Goal: Task Accomplishment & Management: Use online tool/utility

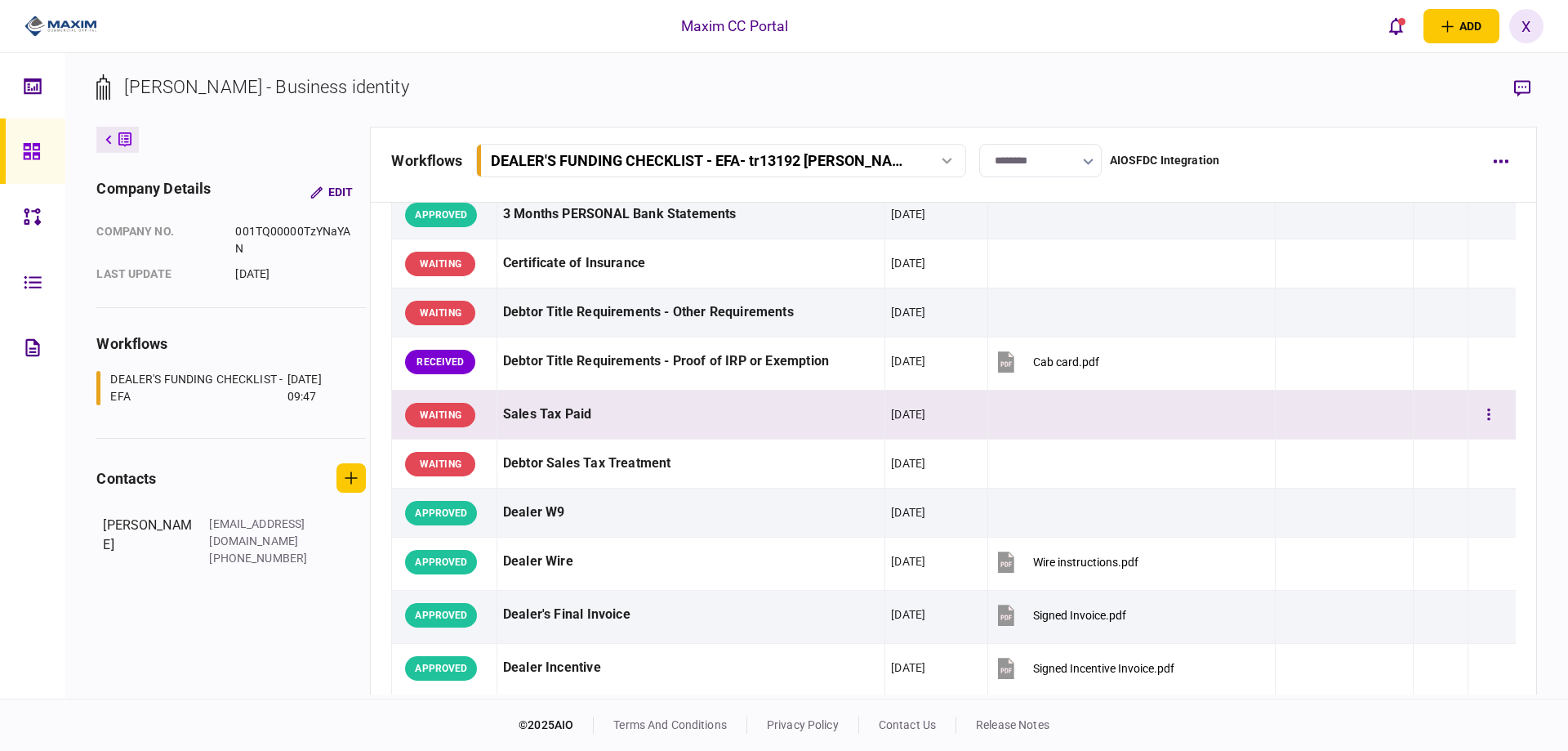
scroll to position [491, 0]
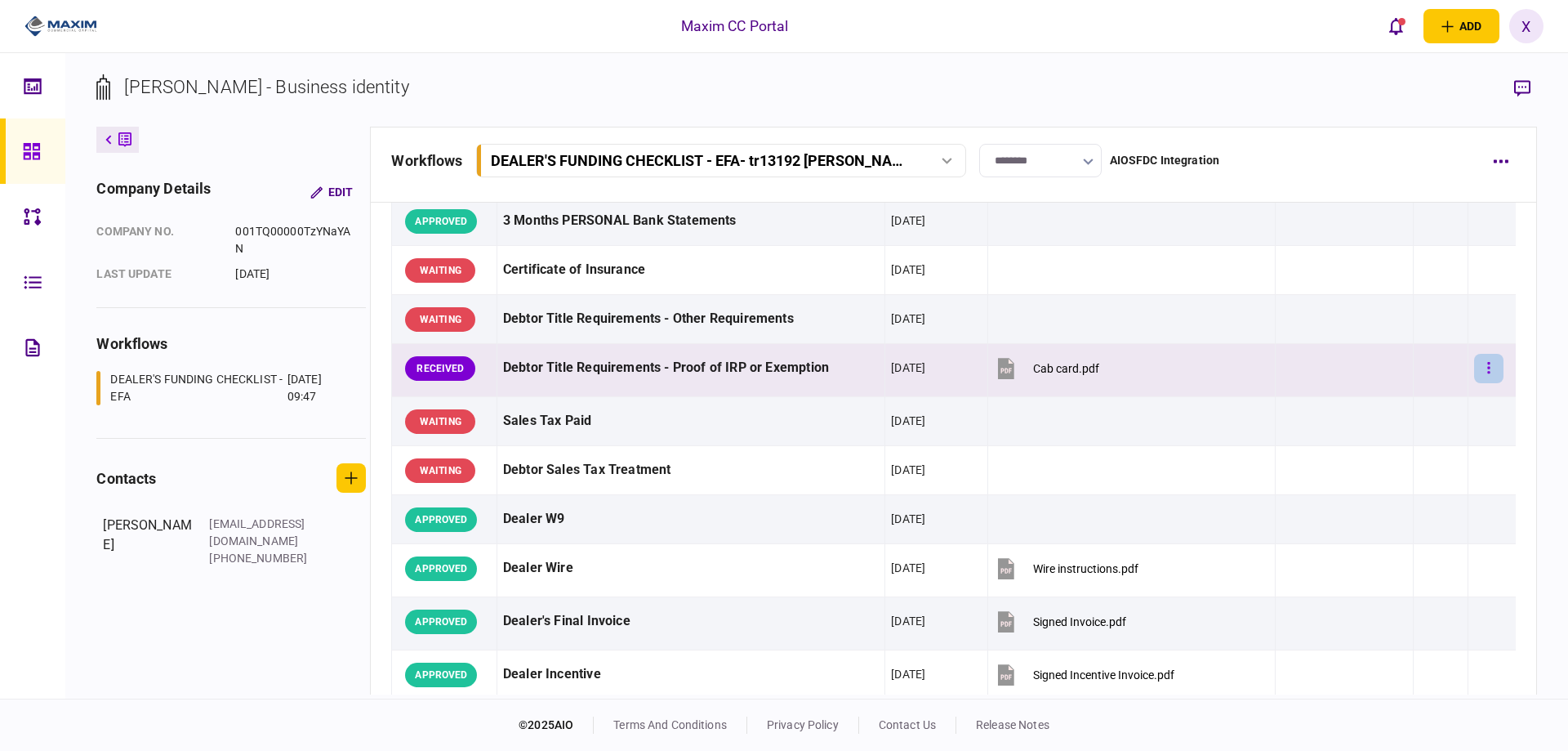
click at [1481, 362] on button "button" at bounding box center [1489, 369] width 30 height 30
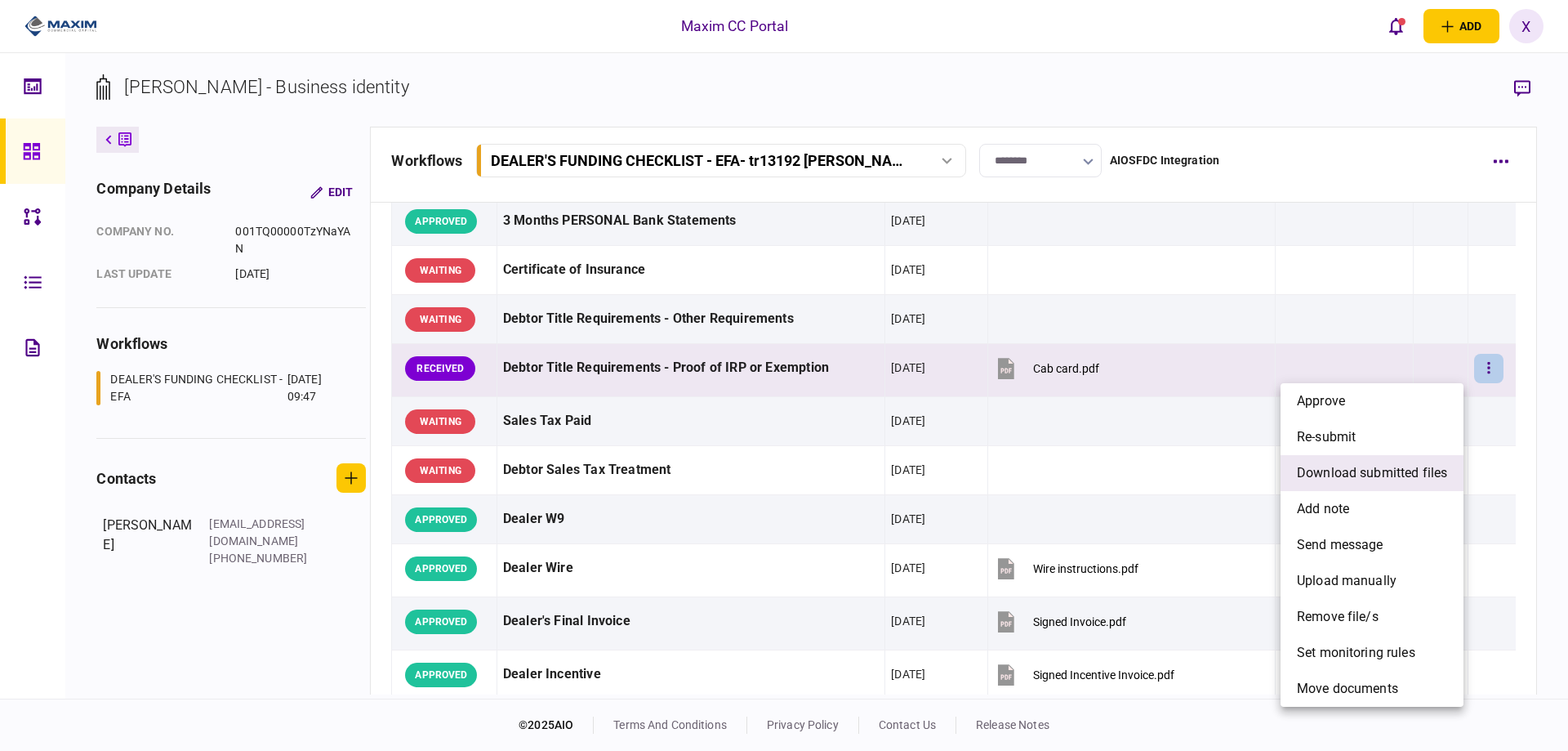
click at [1373, 473] on span "download submitted files" at bounding box center [1372, 473] width 150 height 20
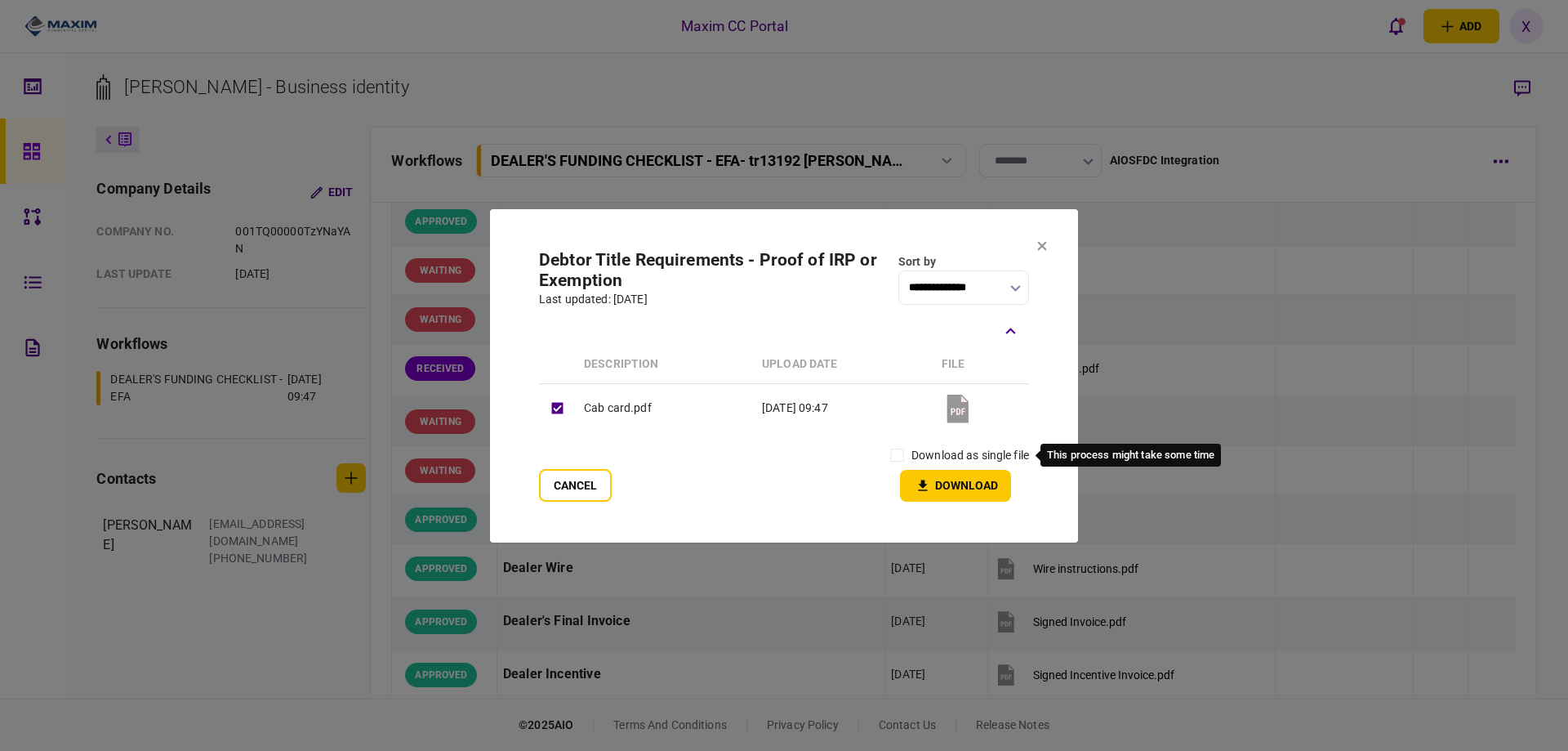
click at [922, 458] on label "download as single file" at bounding box center [970, 455] width 117 height 17
click at [938, 491] on button "Download" at bounding box center [955, 486] width 111 height 32
click at [1046, 252] on button at bounding box center [1042, 246] width 10 height 13
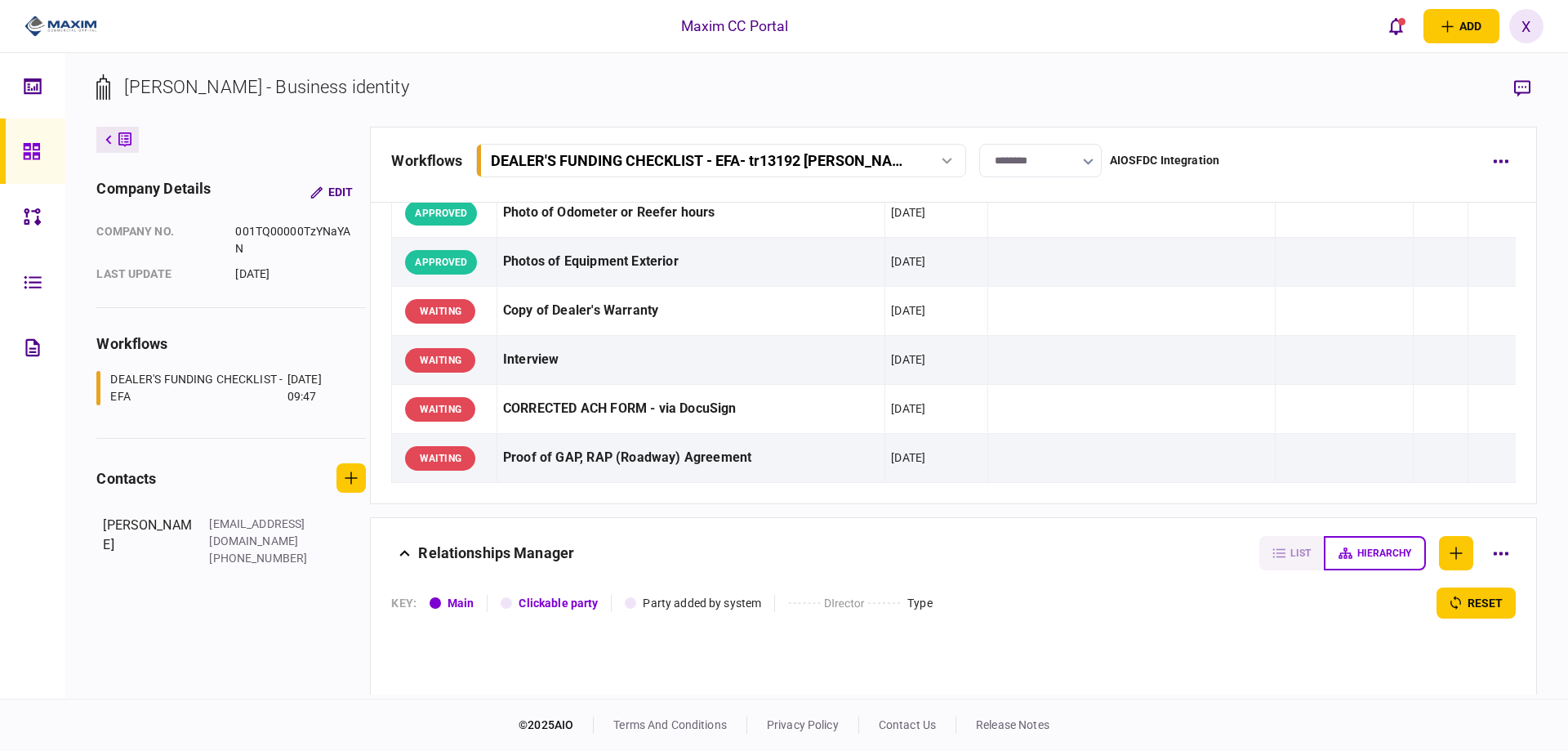
scroll to position [1389, 0]
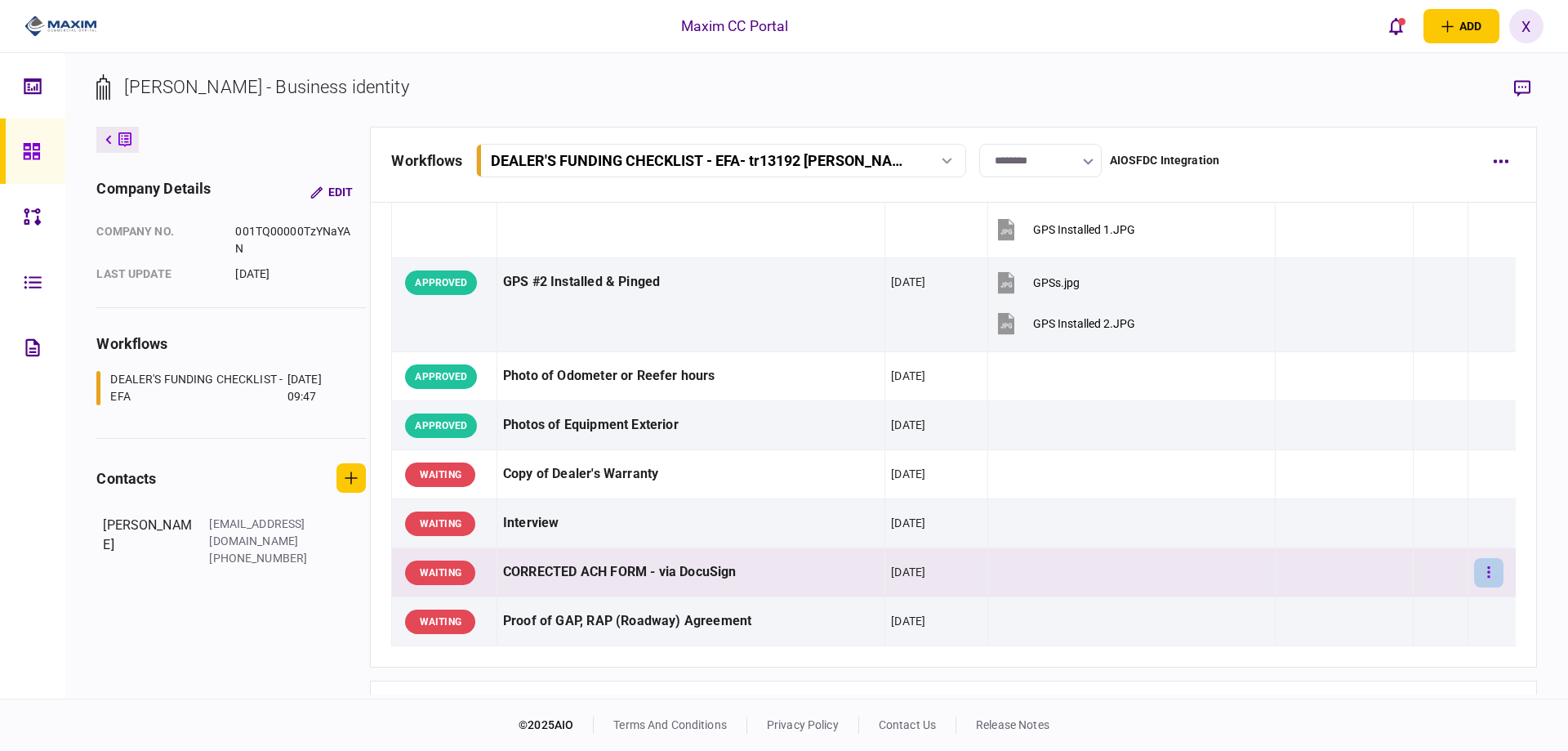
click at [1483, 569] on button "button" at bounding box center [1489, 573] width 30 height 30
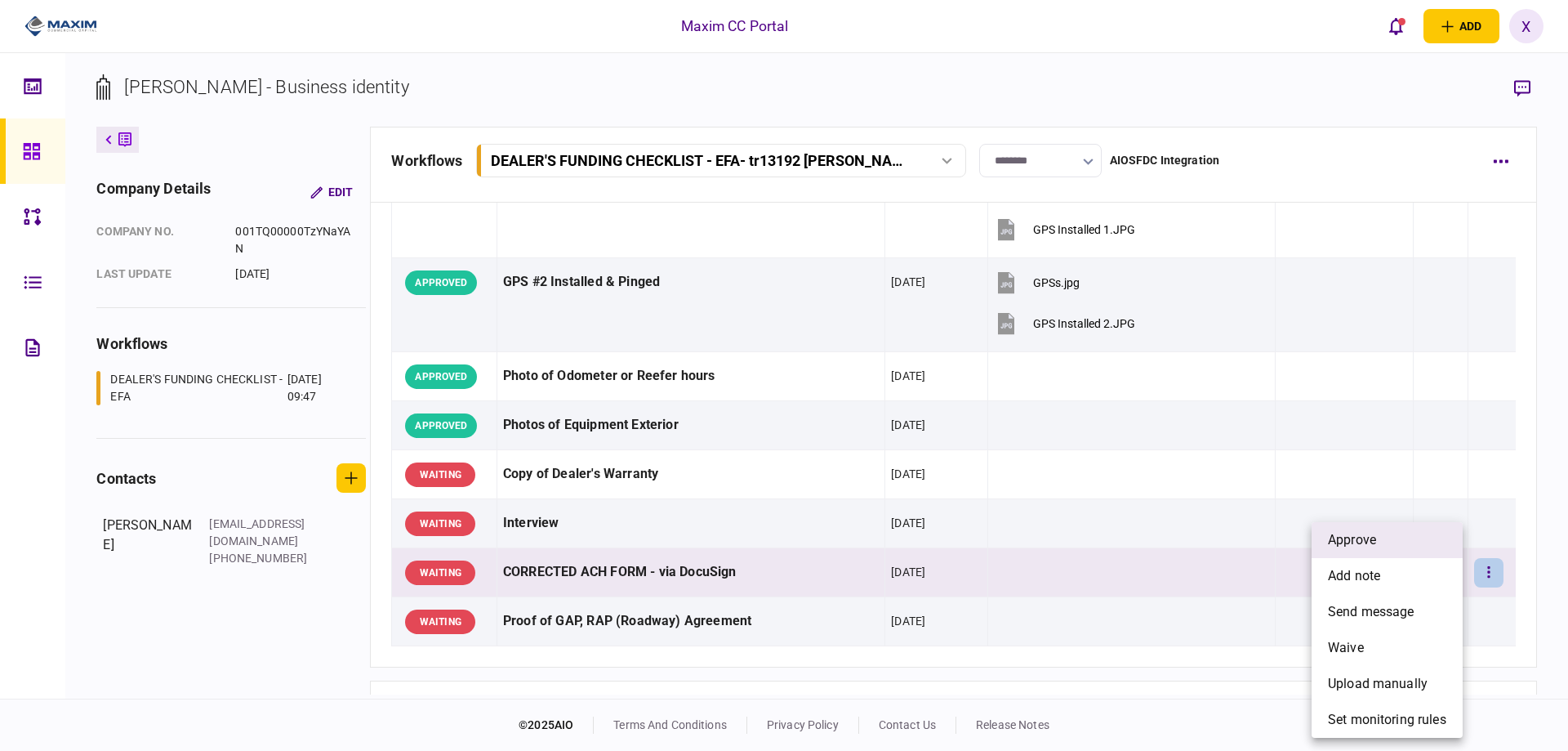
click at [1412, 546] on li "approve" at bounding box center [1387, 540] width 151 height 36
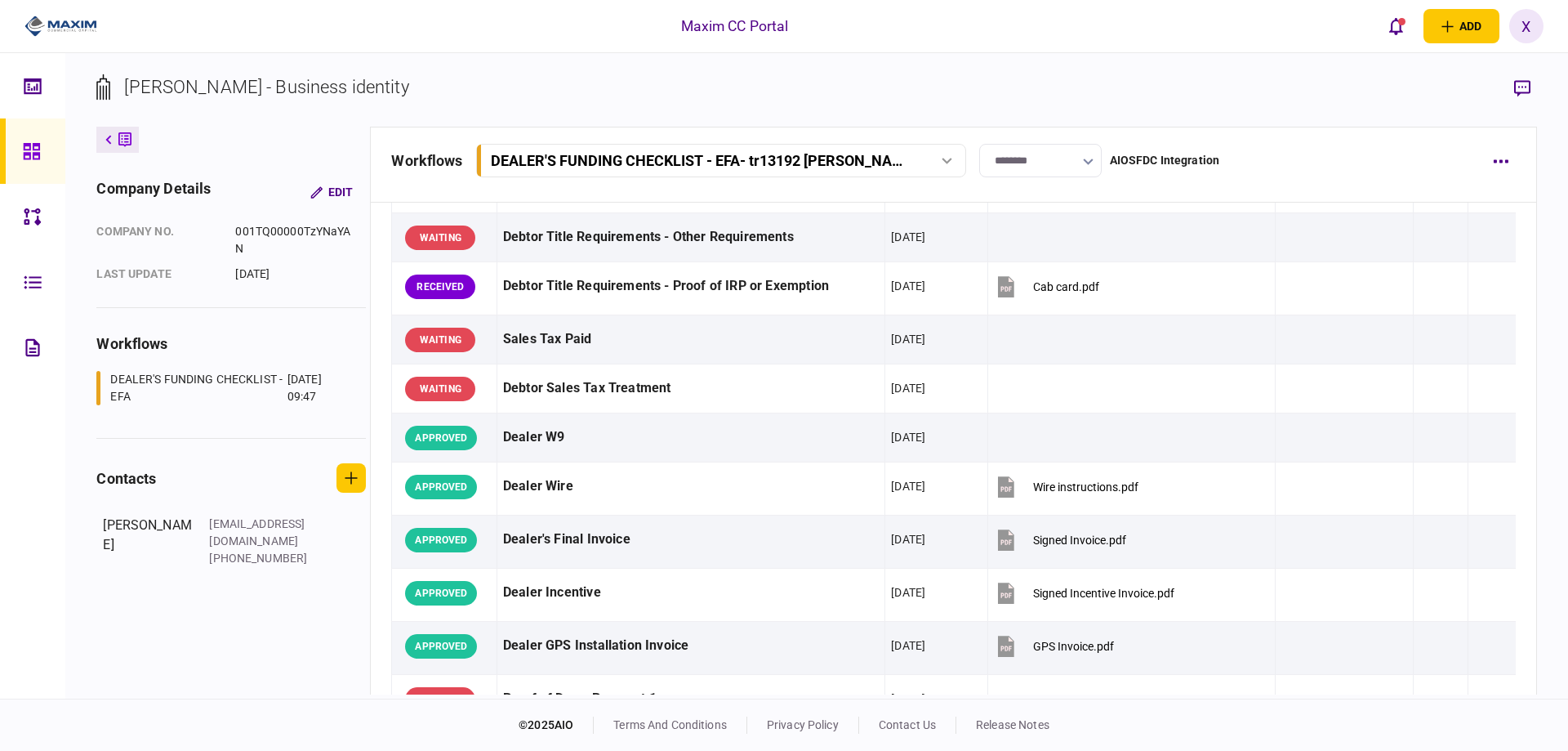
scroll to position [491, 0]
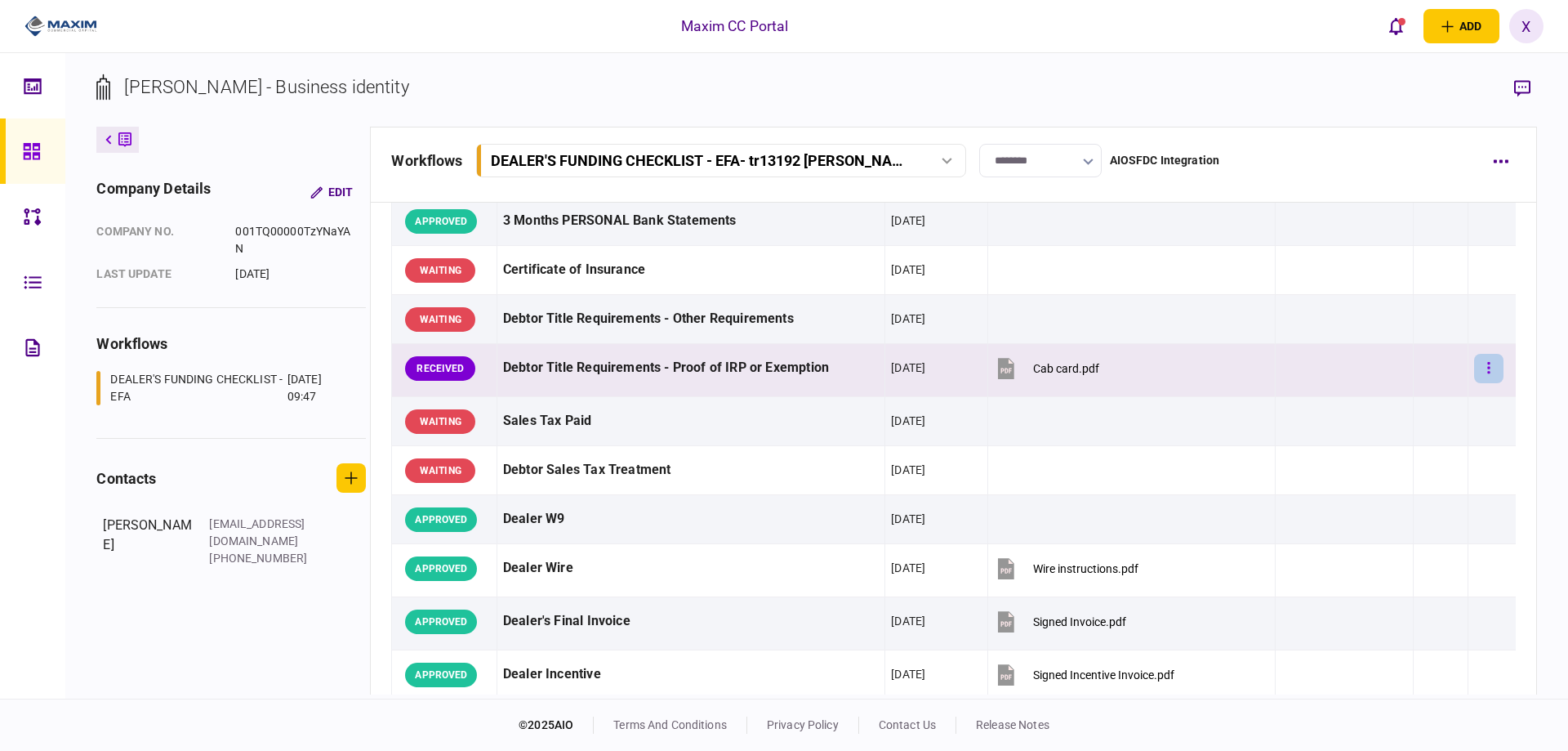
click at [1478, 379] on button "button" at bounding box center [1489, 369] width 30 height 30
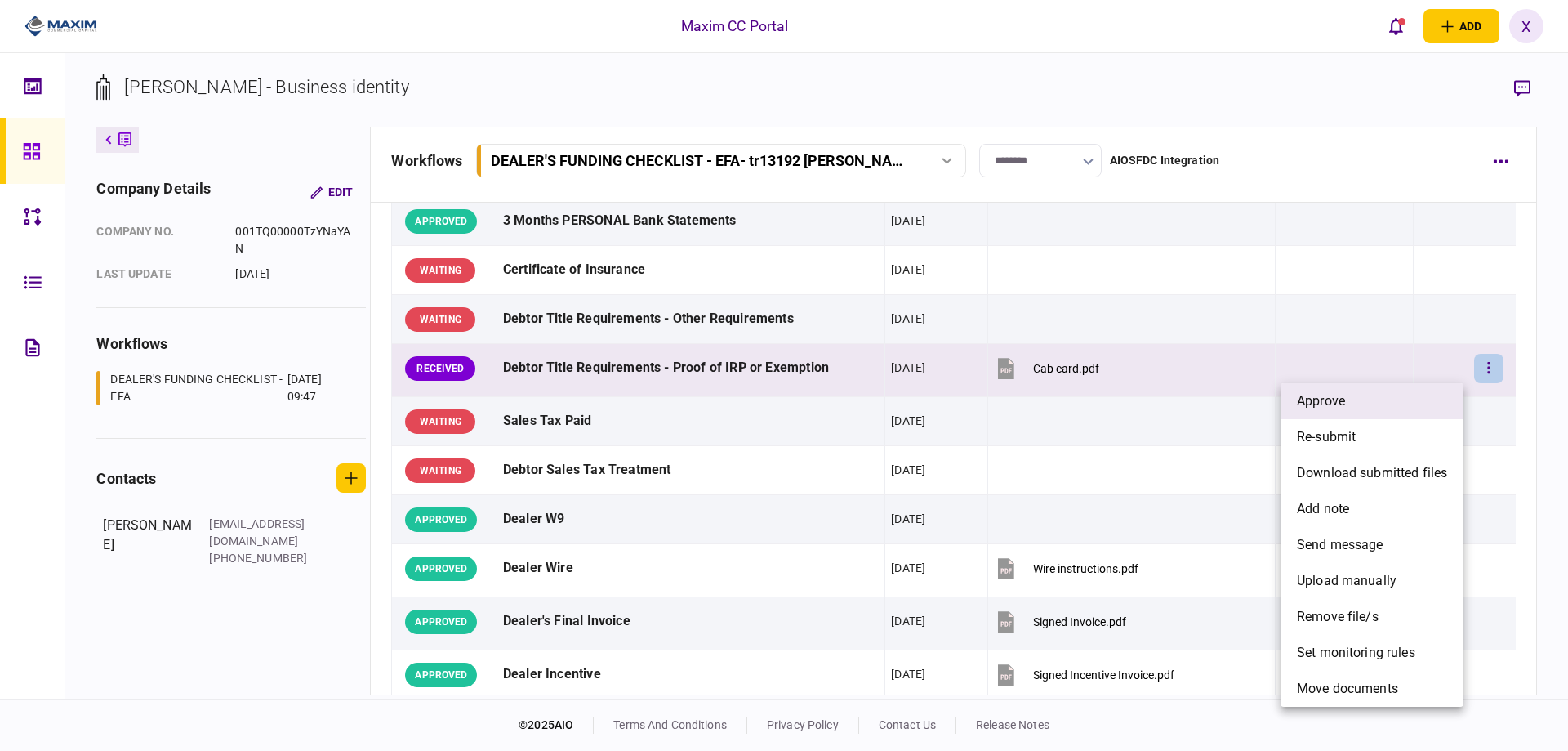
click at [1385, 400] on li "approve" at bounding box center [1372, 401] width 183 height 36
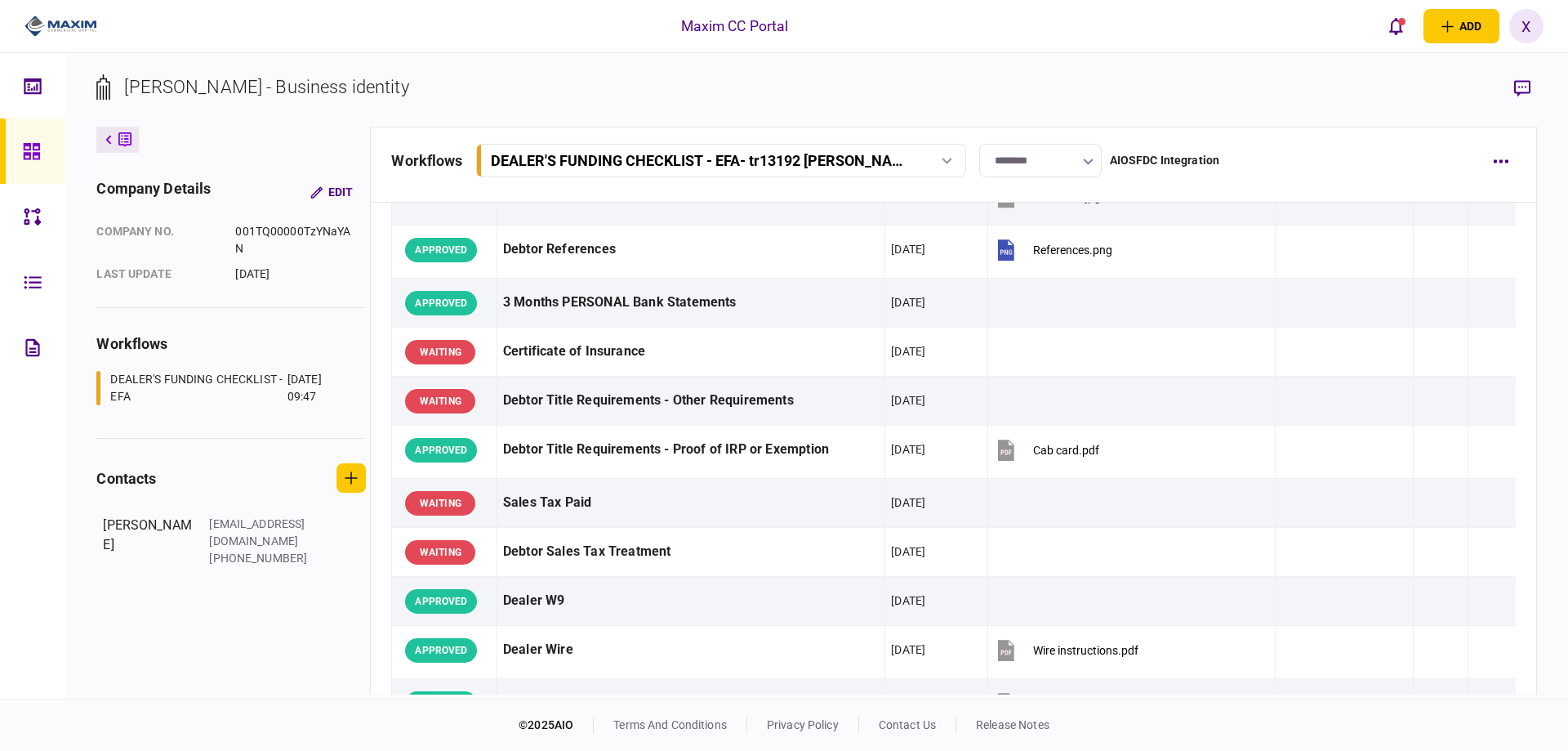
scroll to position [0, 0]
